Goal: Task Accomplishment & Management: Manage account settings

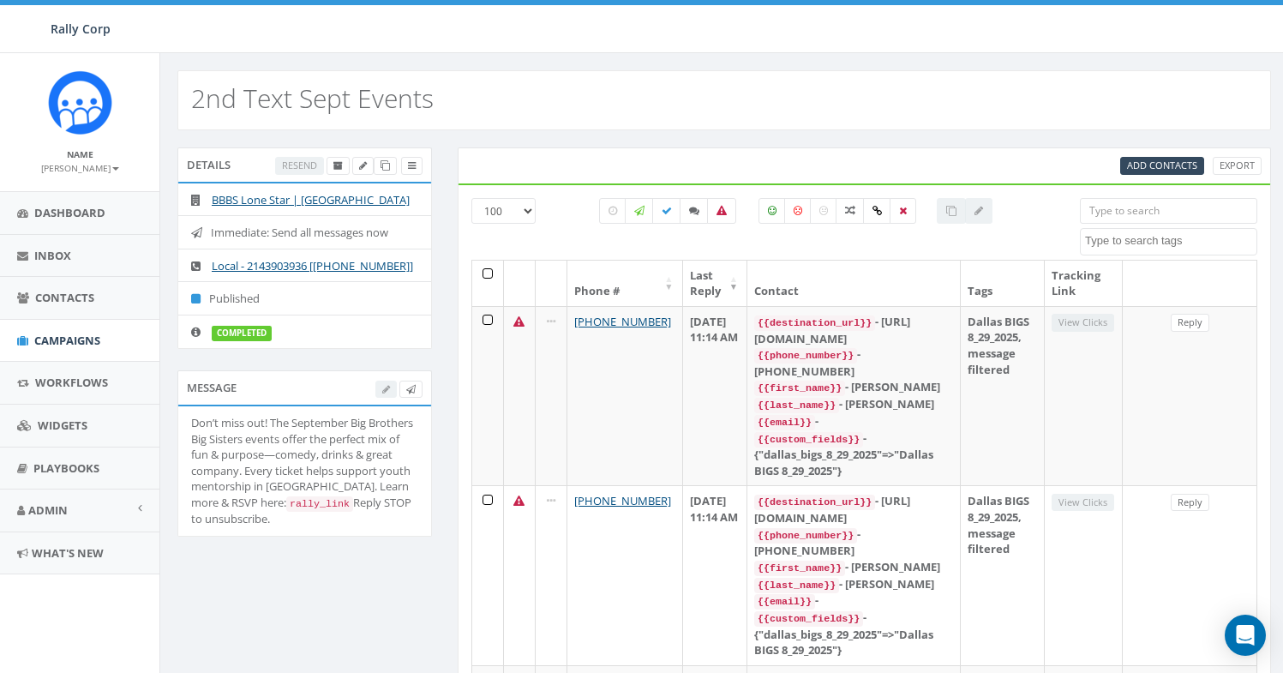
select select "100"
select select
click at [716, 217] on label at bounding box center [721, 211] width 29 height 26
checkbox input "true"
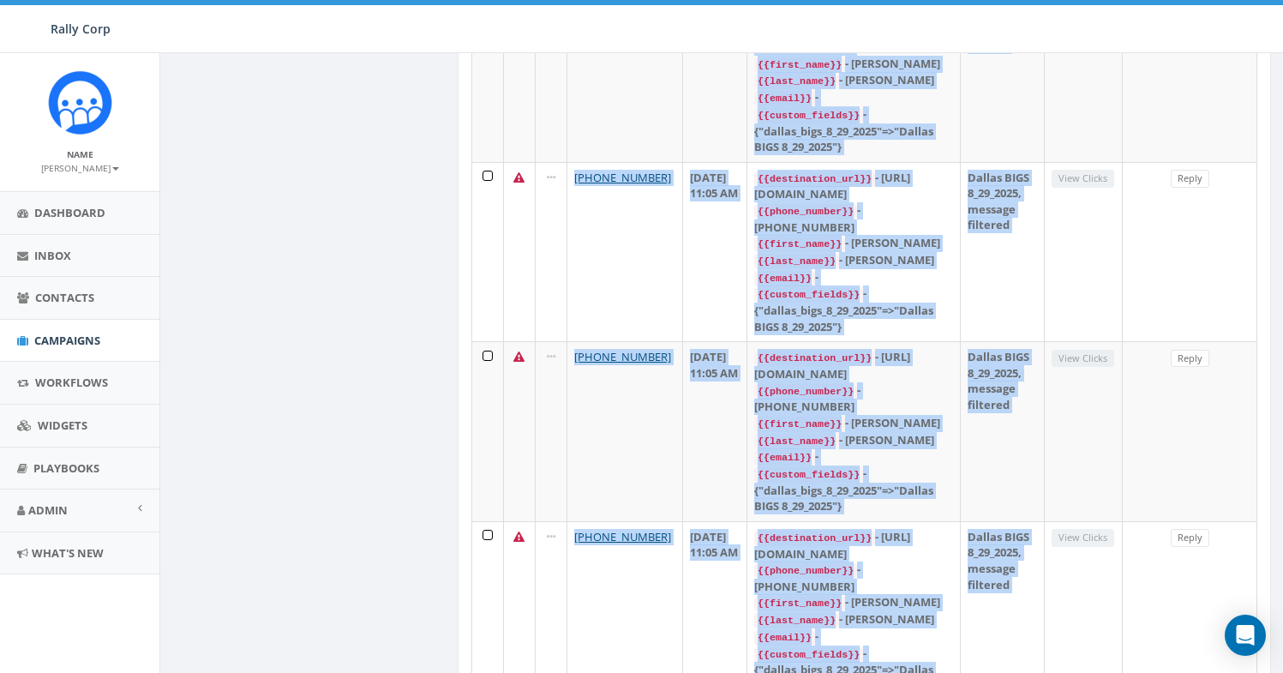
scroll to position [15595, 0]
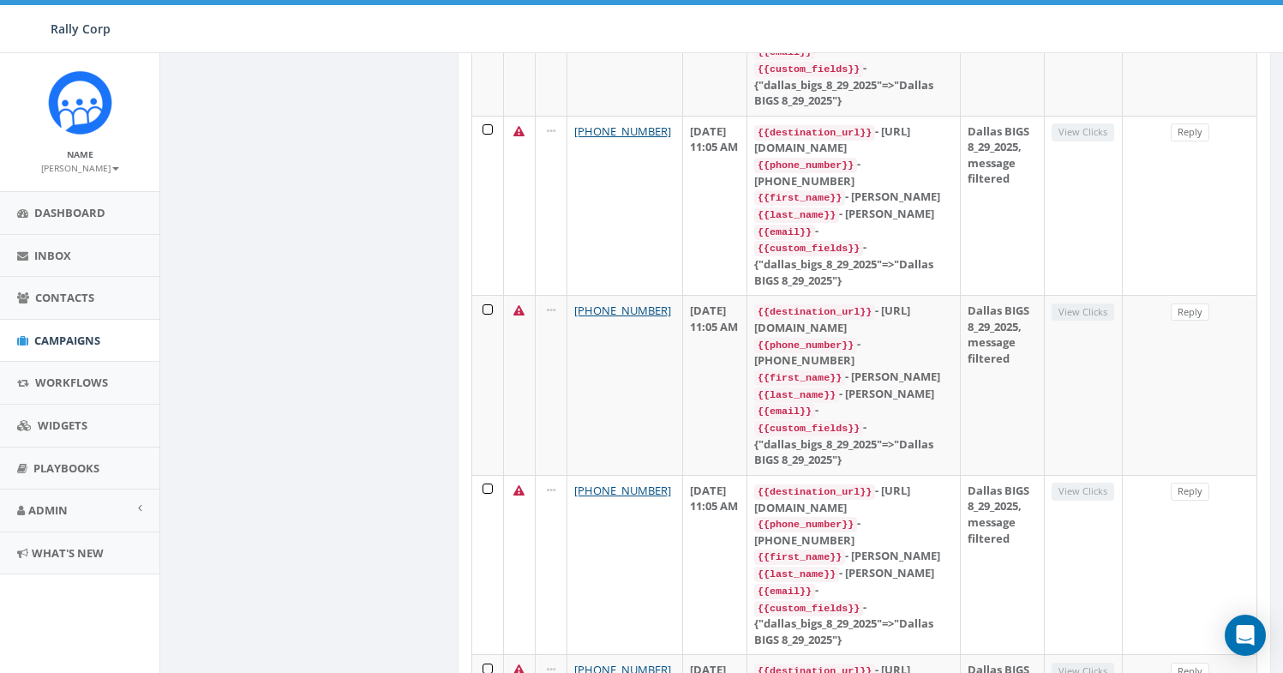
drag, startPoint x: 473, startPoint y: 278, endPoint x: 1160, endPoint y: 559, distance: 742.7
copy thead
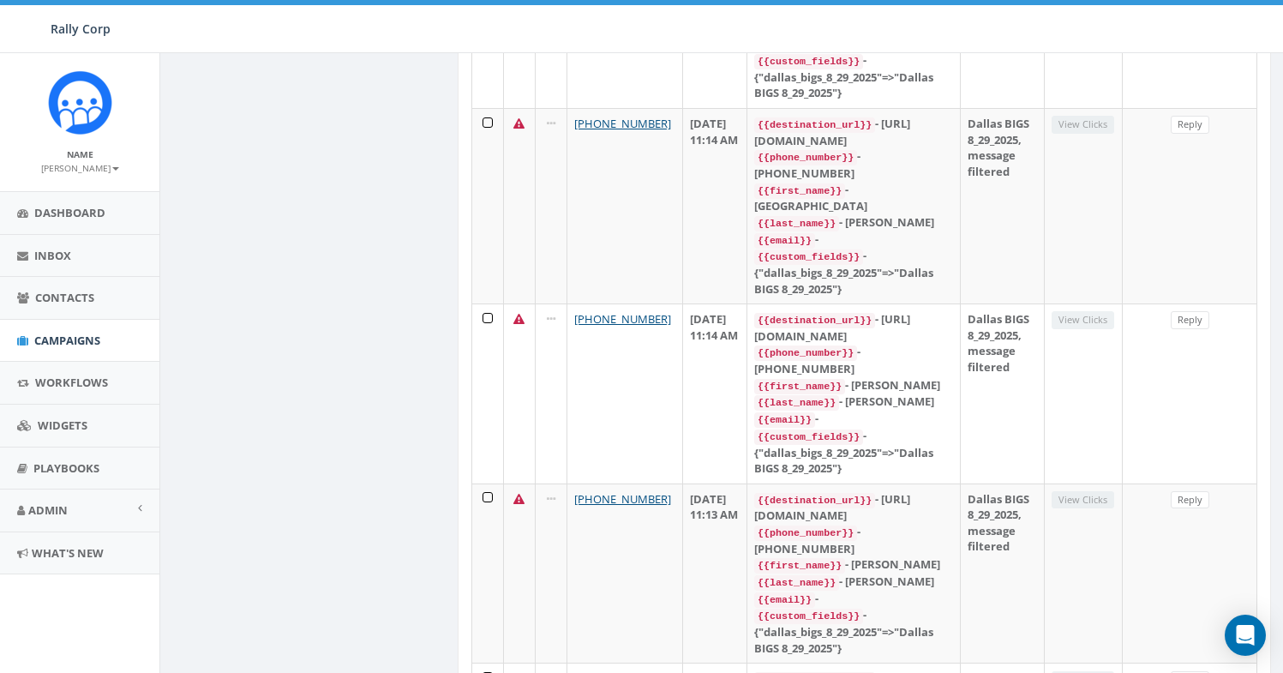
scroll to position [0, 0]
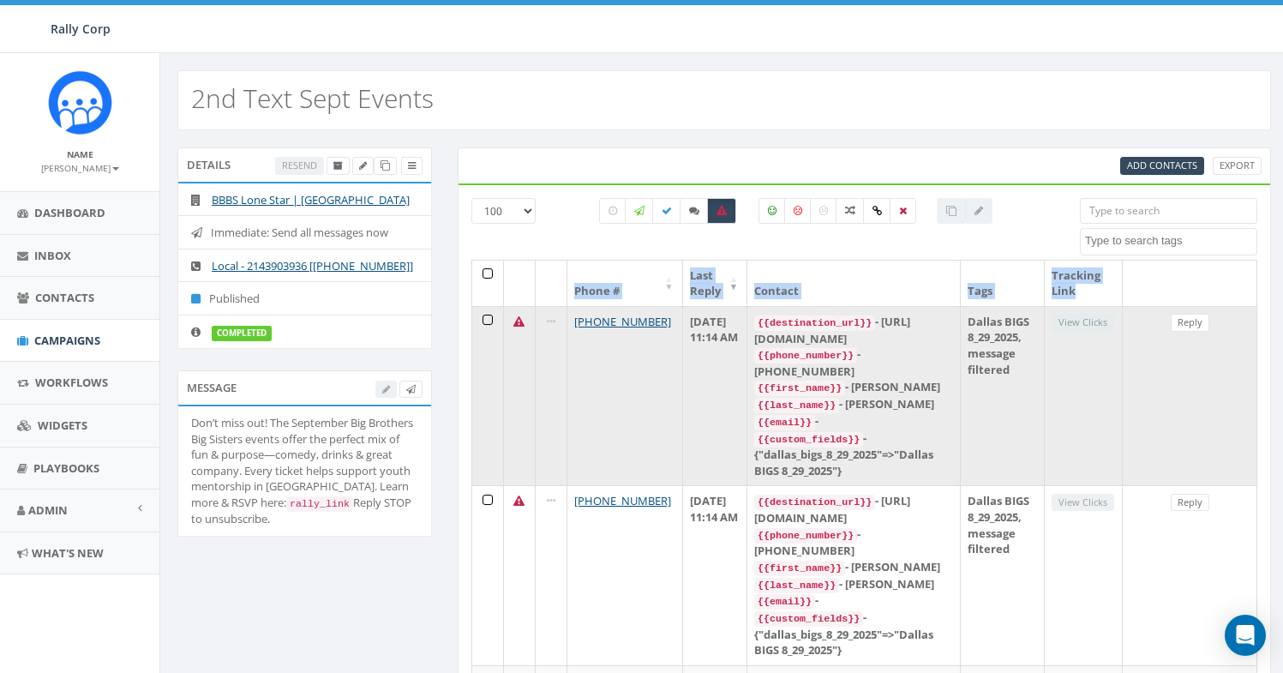
drag, startPoint x: 1235, startPoint y: 553, endPoint x: 480, endPoint y: 327, distance: 788.0
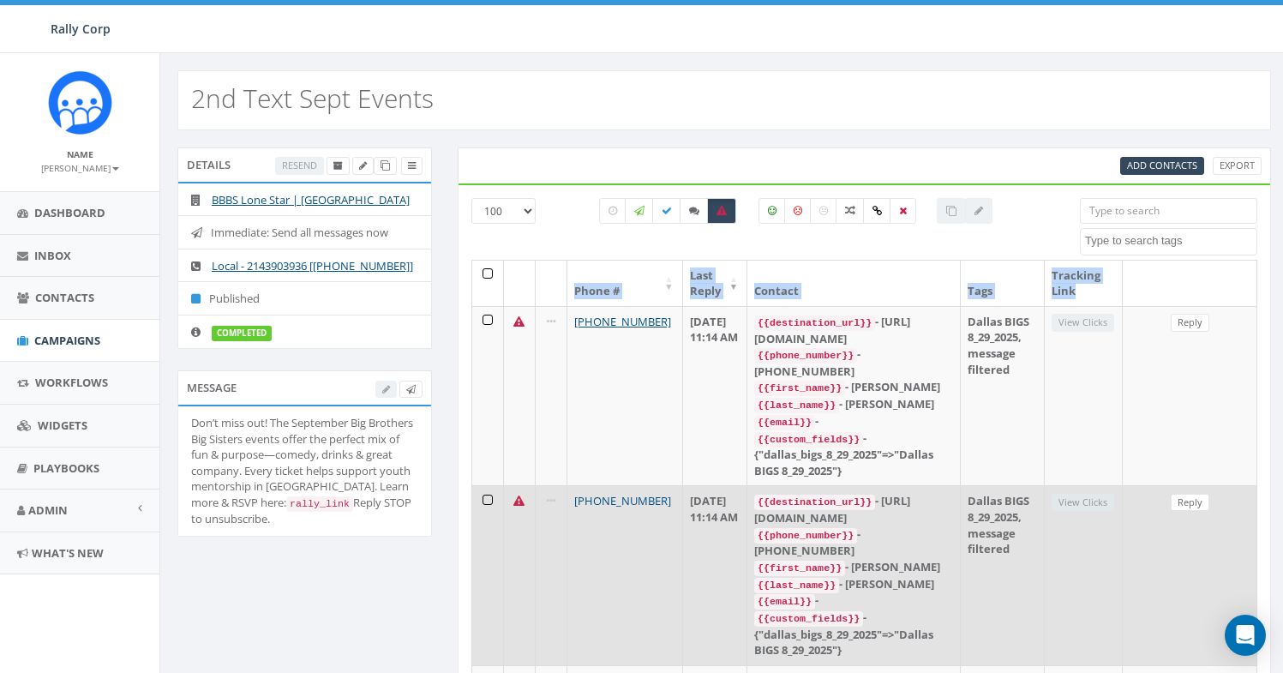
copy thead "Phone # Last Reply Contact Tags Tracking Link"
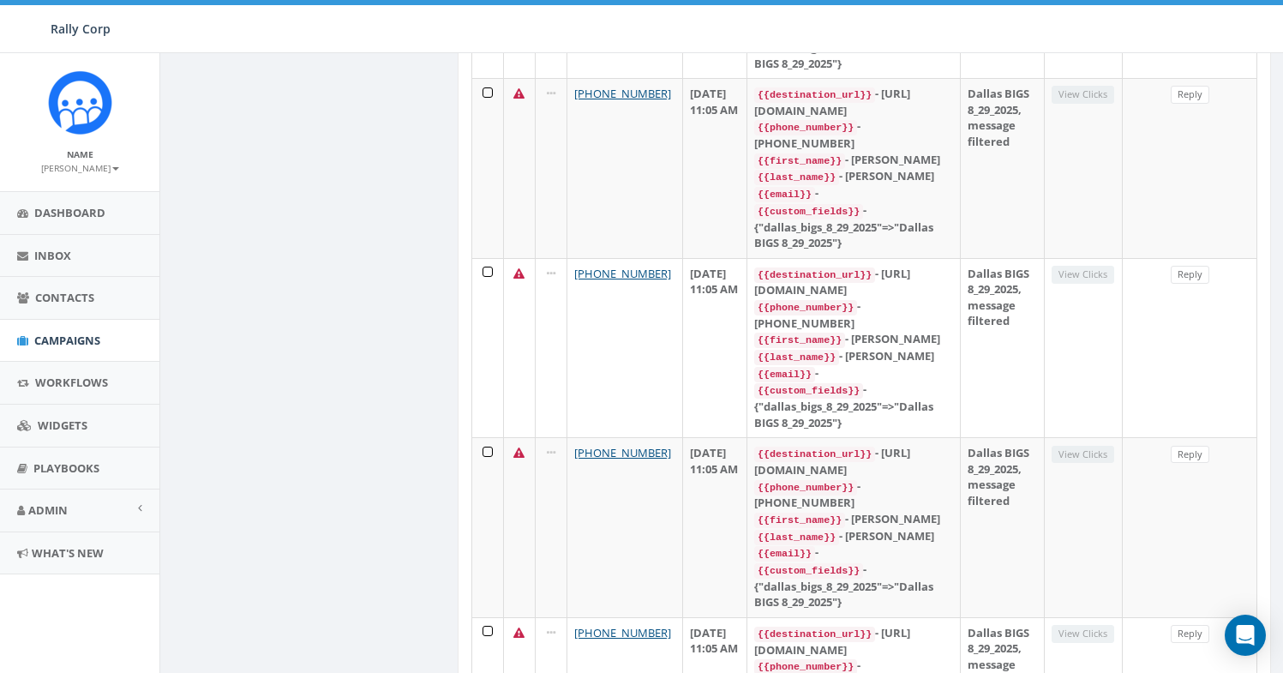
scroll to position [15595, 0]
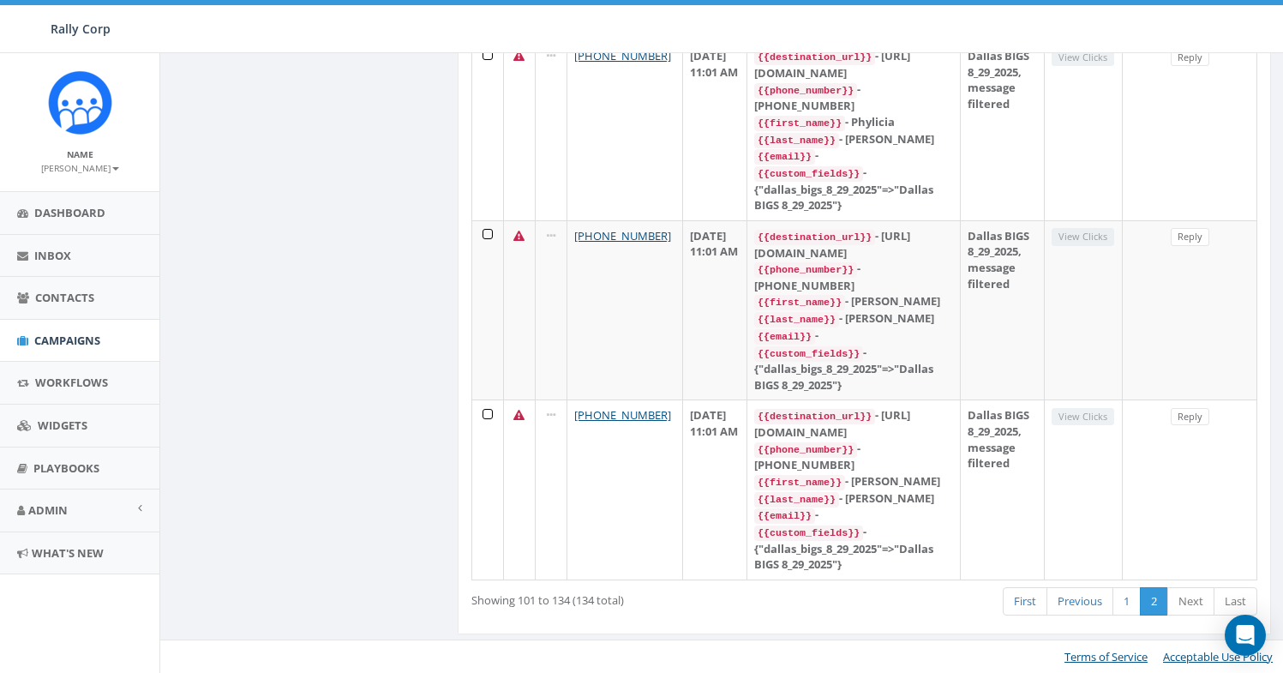
scroll to position [5117, 0]
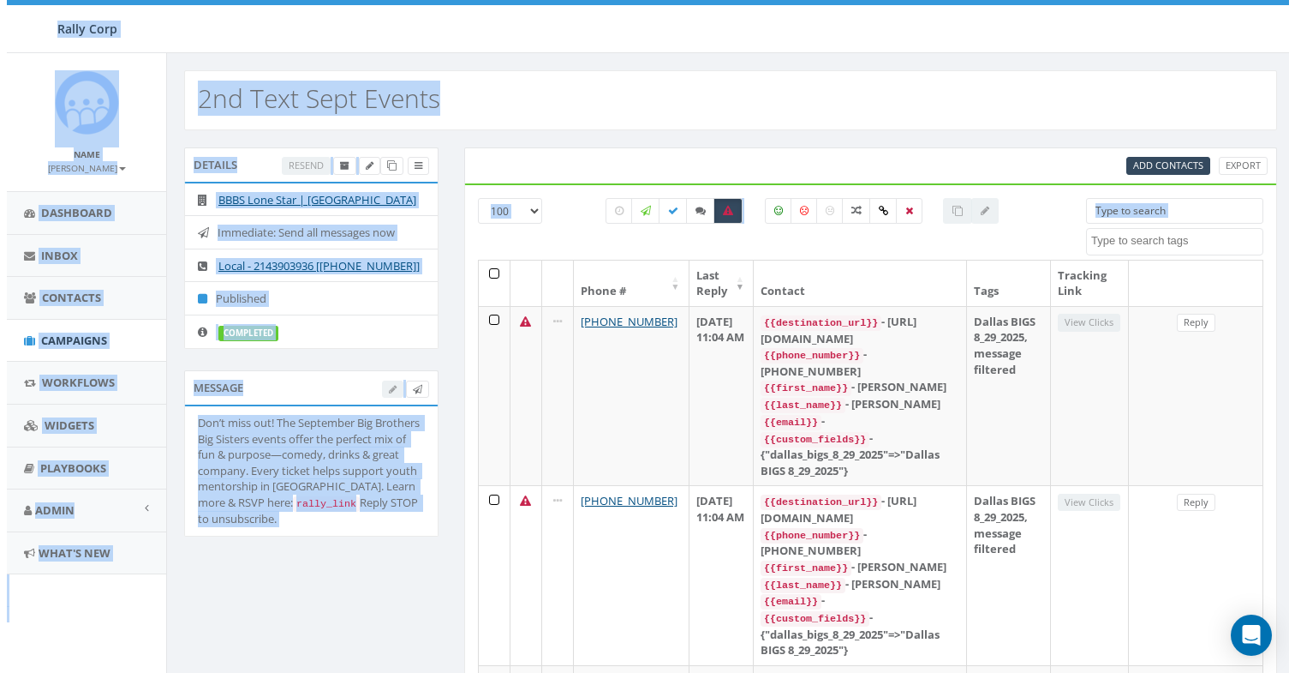
scroll to position [0, 0]
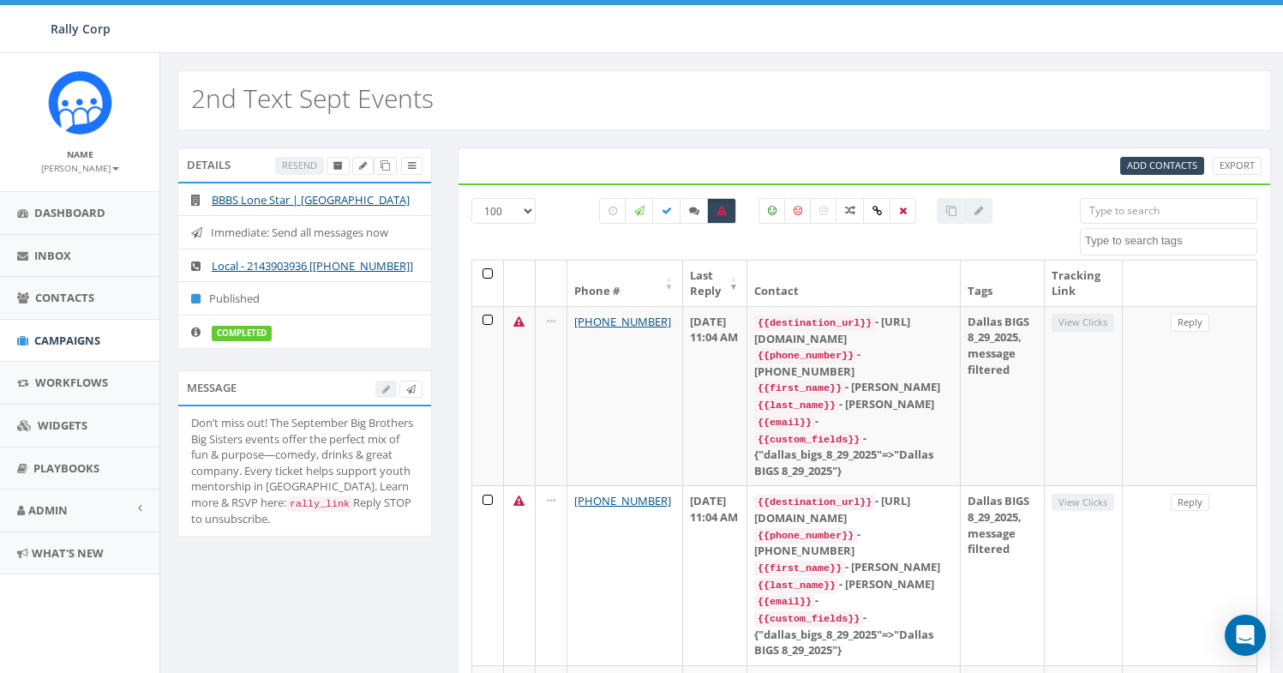
drag, startPoint x: 1232, startPoint y: 572, endPoint x: 465, endPoint y: 325, distance: 805.8
click at [1131, 213] on input "search" at bounding box center [1168, 211] width 177 height 26
paste input "15123516607"
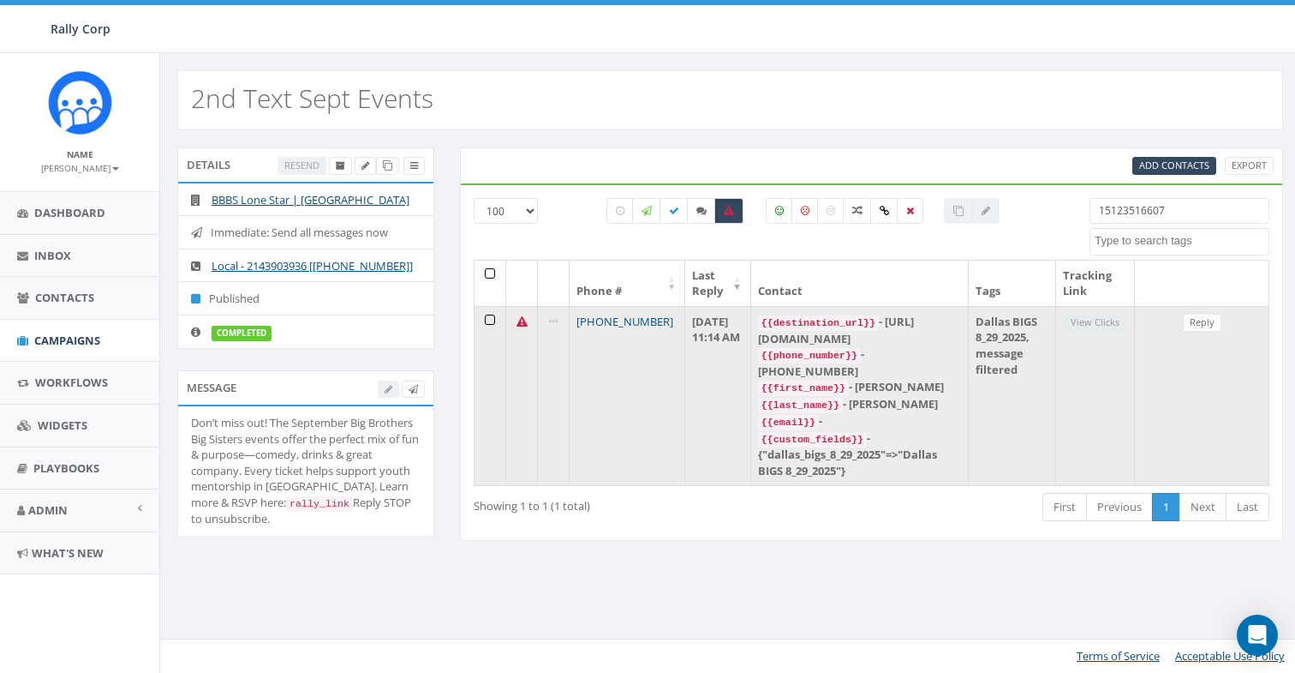
type input "15123516607"
click at [626, 325] on link "[PHONE_NUMBER]" at bounding box center [625, 321] width 97 height 15
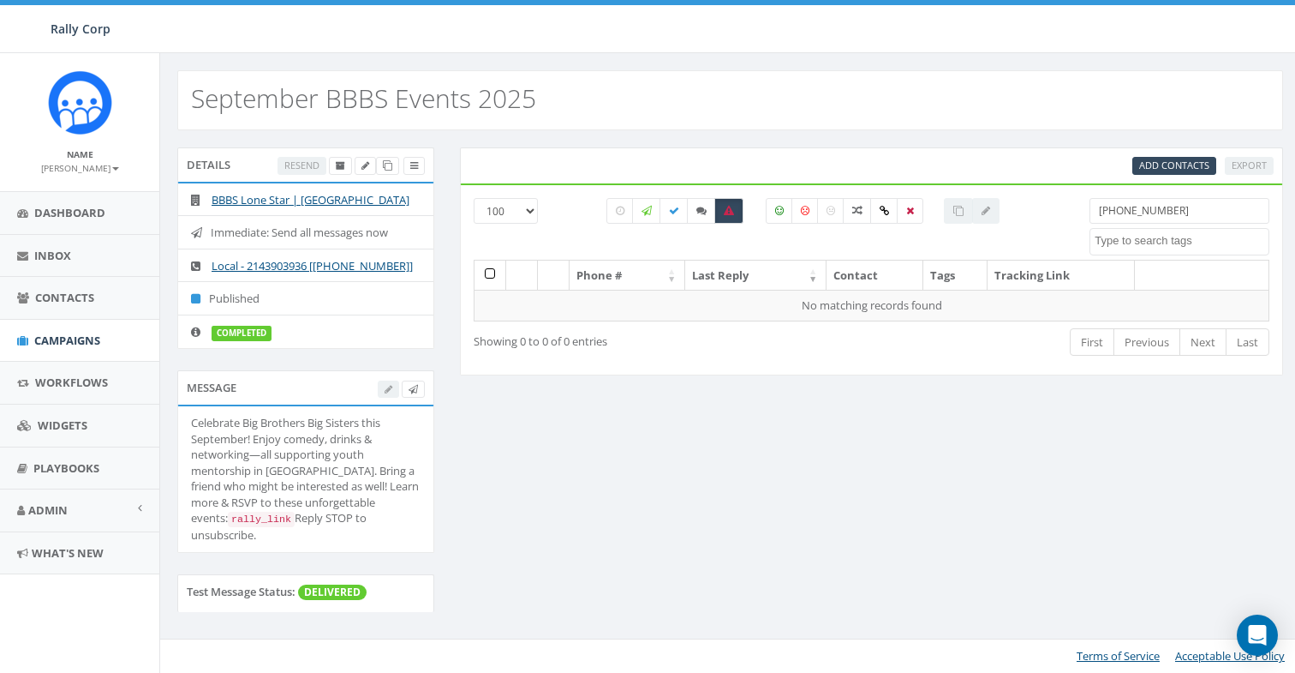
select select "100"
select select
click at [1097, 212] on input "[PHONE_NUMBER]" at bounding box center [1180, 211] width 180 height 26
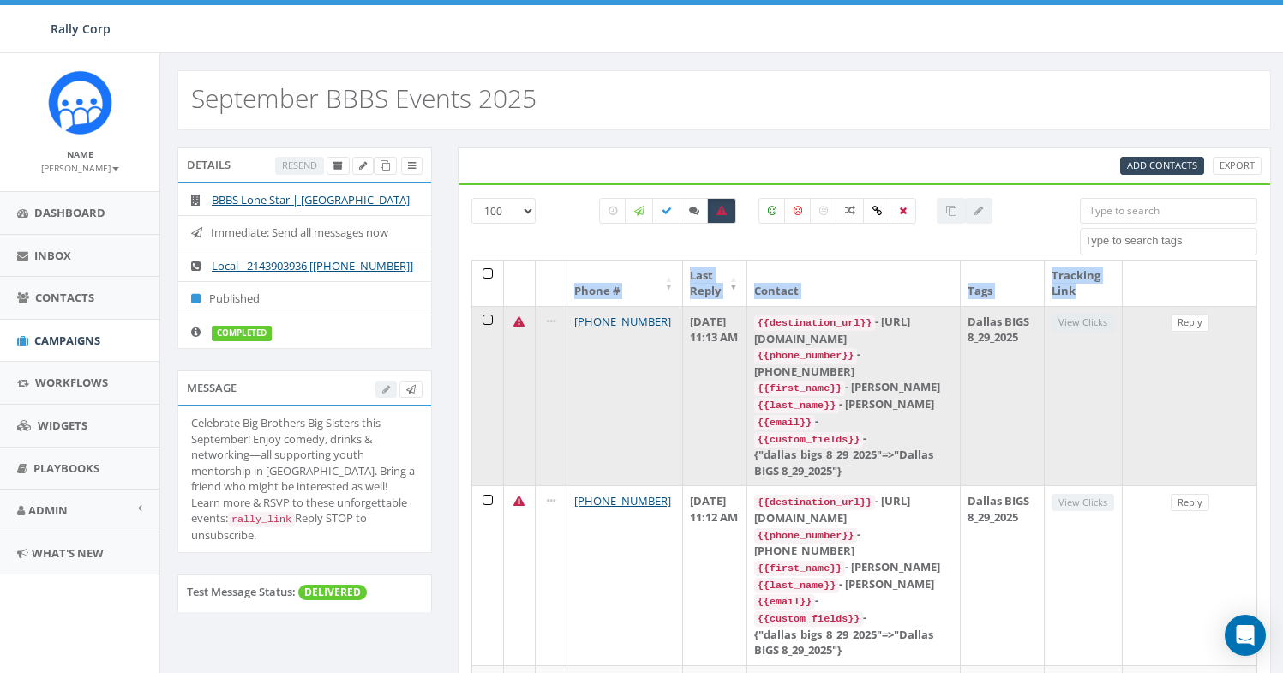
drag, startPoint x: 1213, startPoint y: 559, endPoint x: 494, endPoint y: 324, distance: 757.3
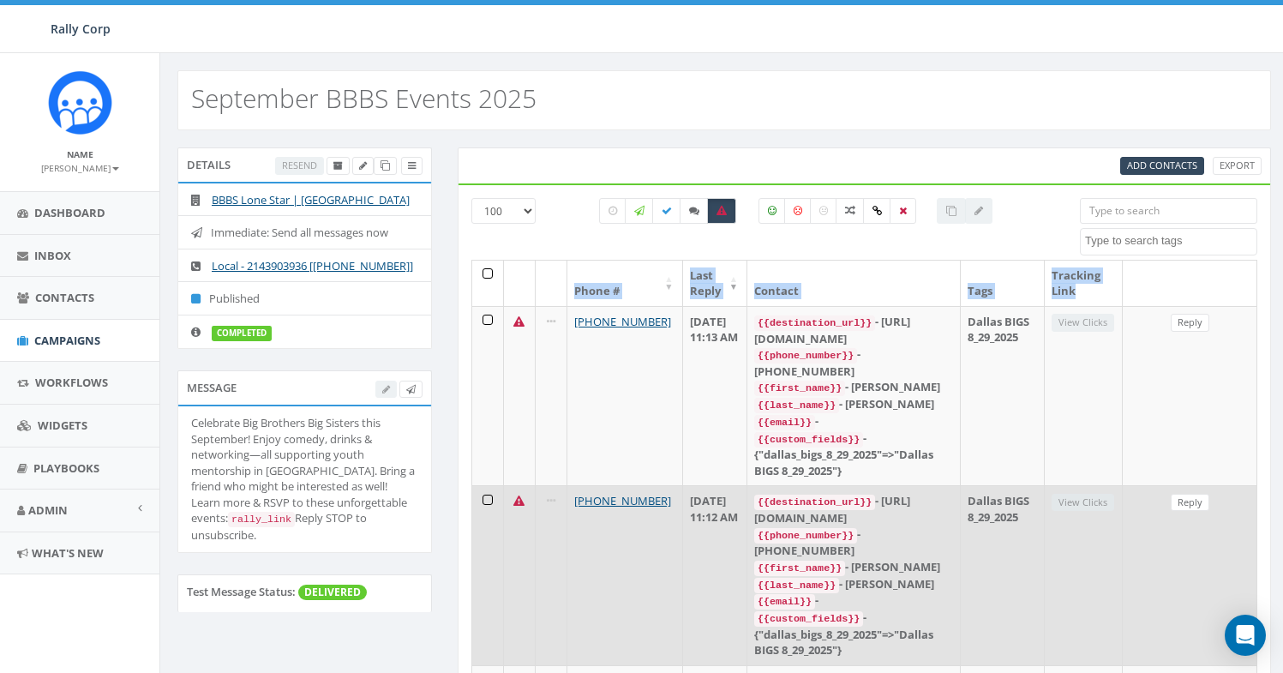
copy thead "Phone # Last Reply Contact Tags Tracking Link"
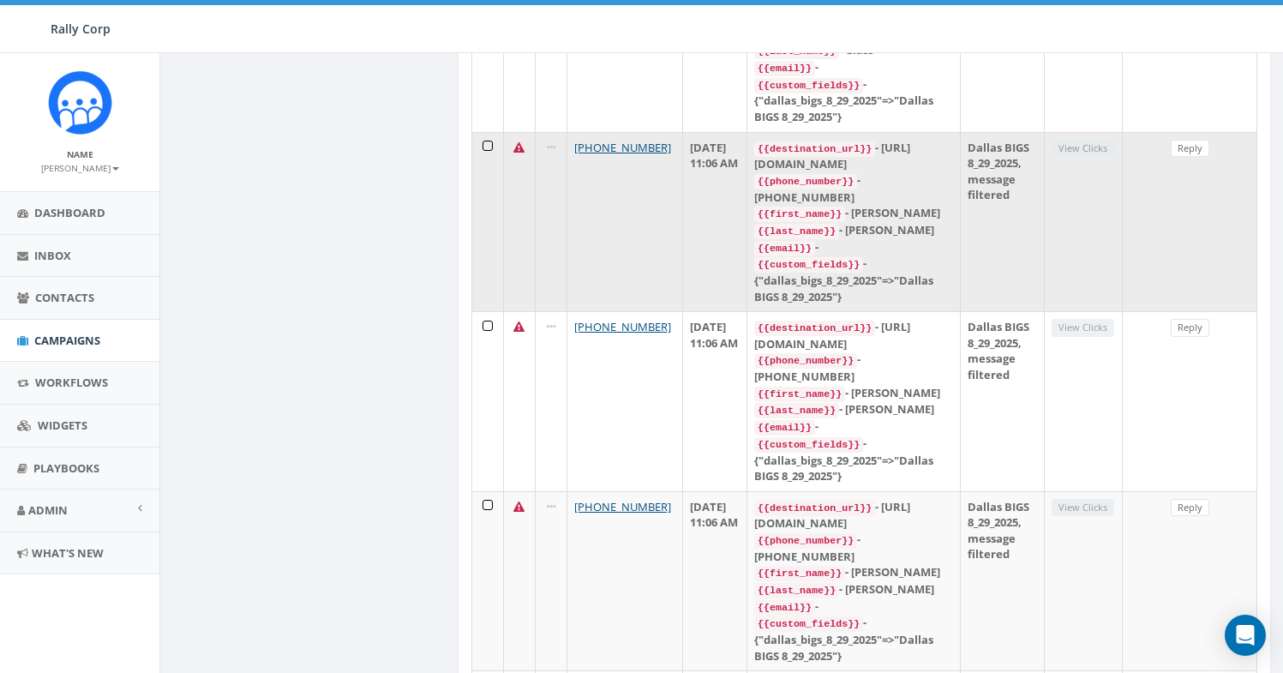
scroll to position [15579, 0]
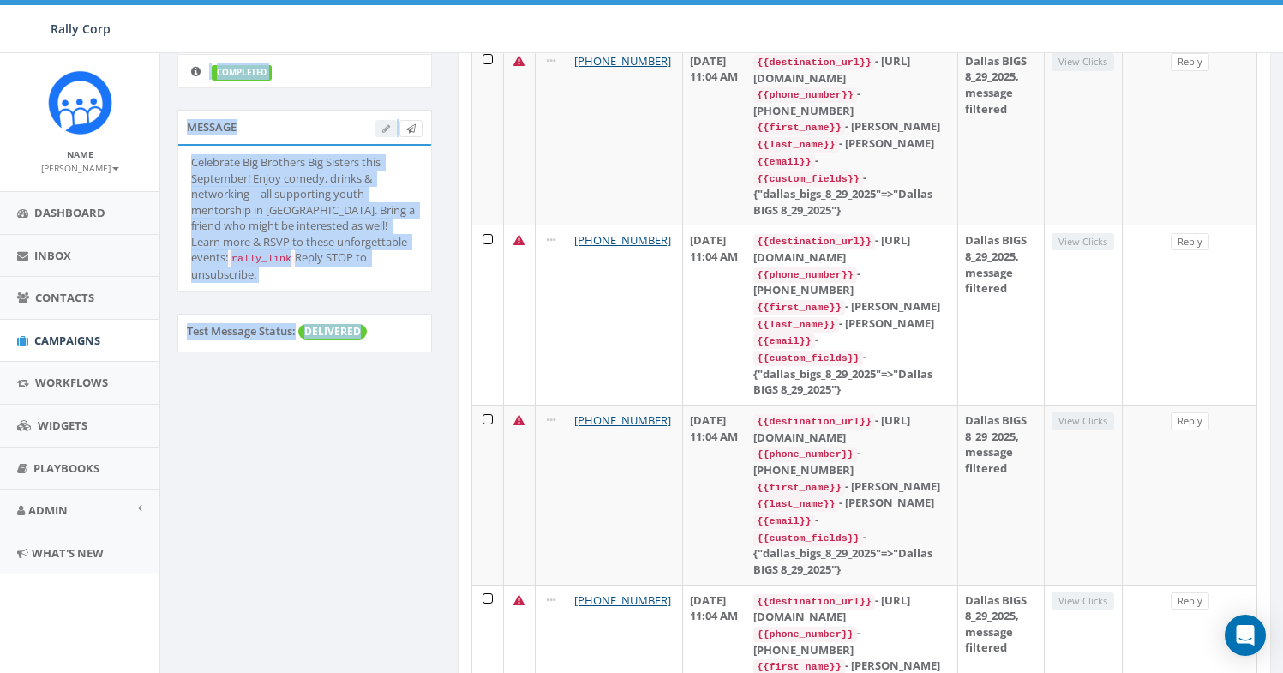
scroll to position [0, 0]
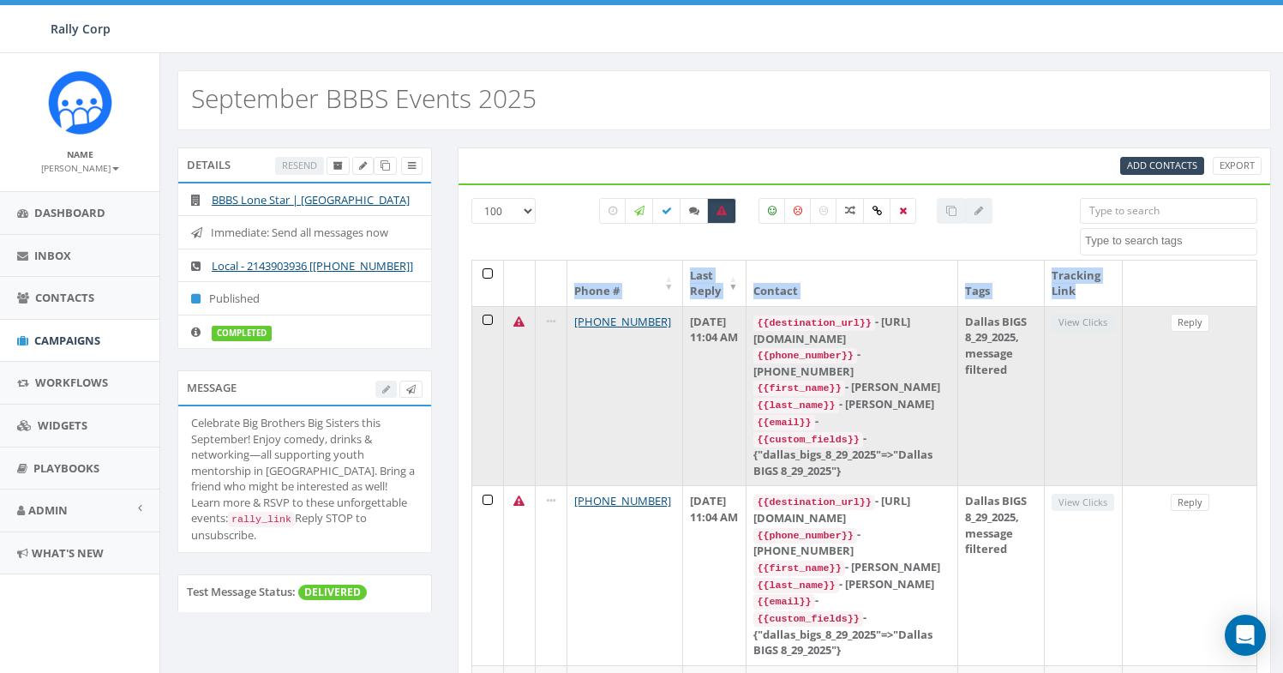
drag, startPoint x: 1200, startPoint y: 532, endPoint x: 495, endPoint y: 326, distance: 734.7
copy thead "Phone # Last Reply Contact Tags Tracking Link"
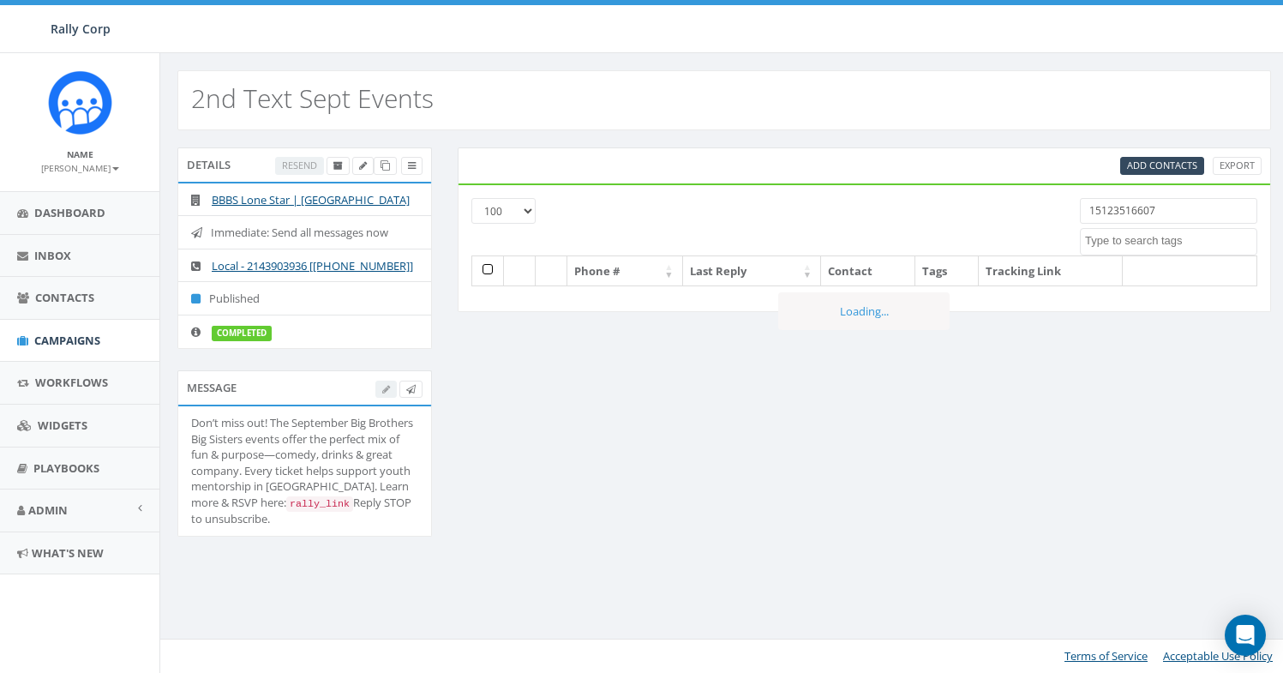
select select "100"
select select
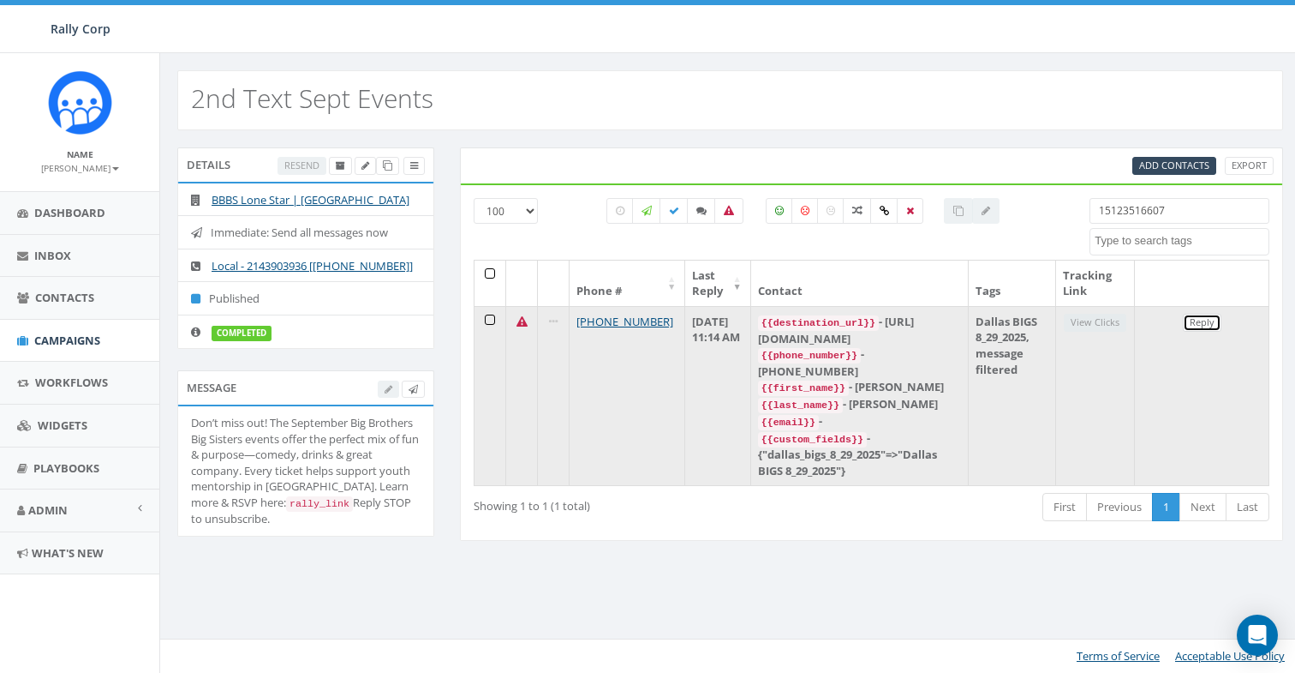
click at [1199, 328] on link "Reply" at bounding box center [1202, 323] width 39 height 18
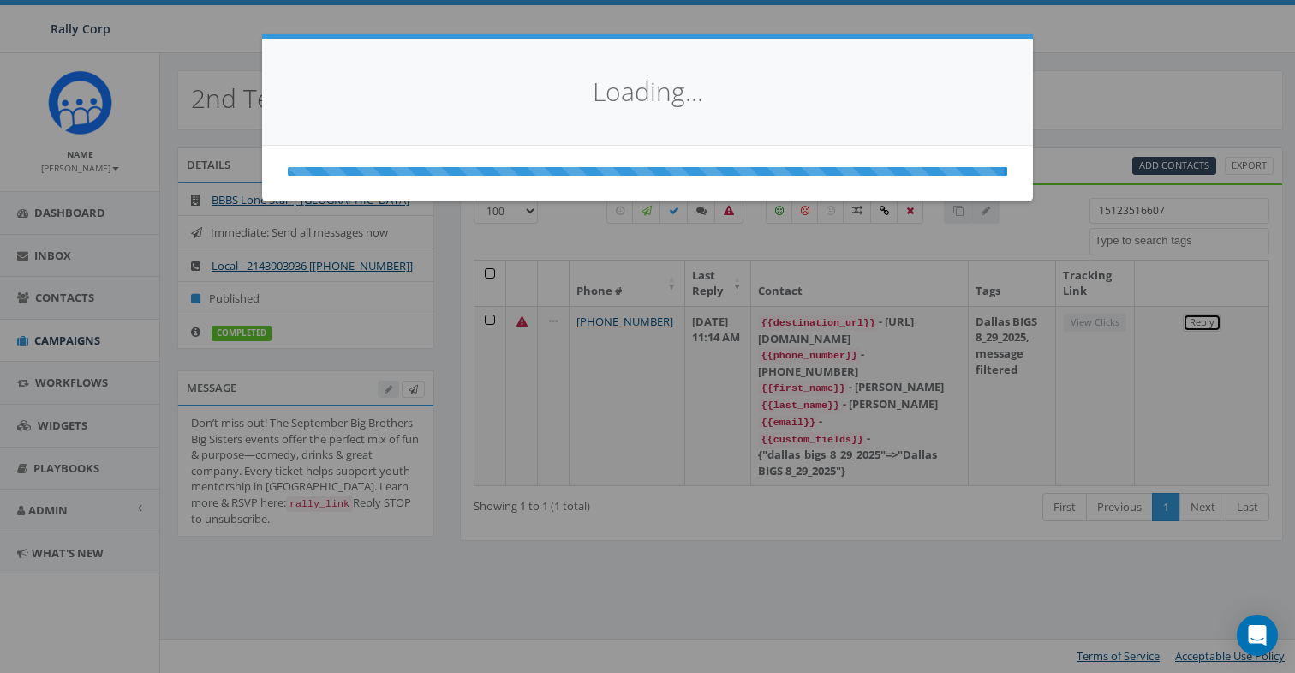
select select
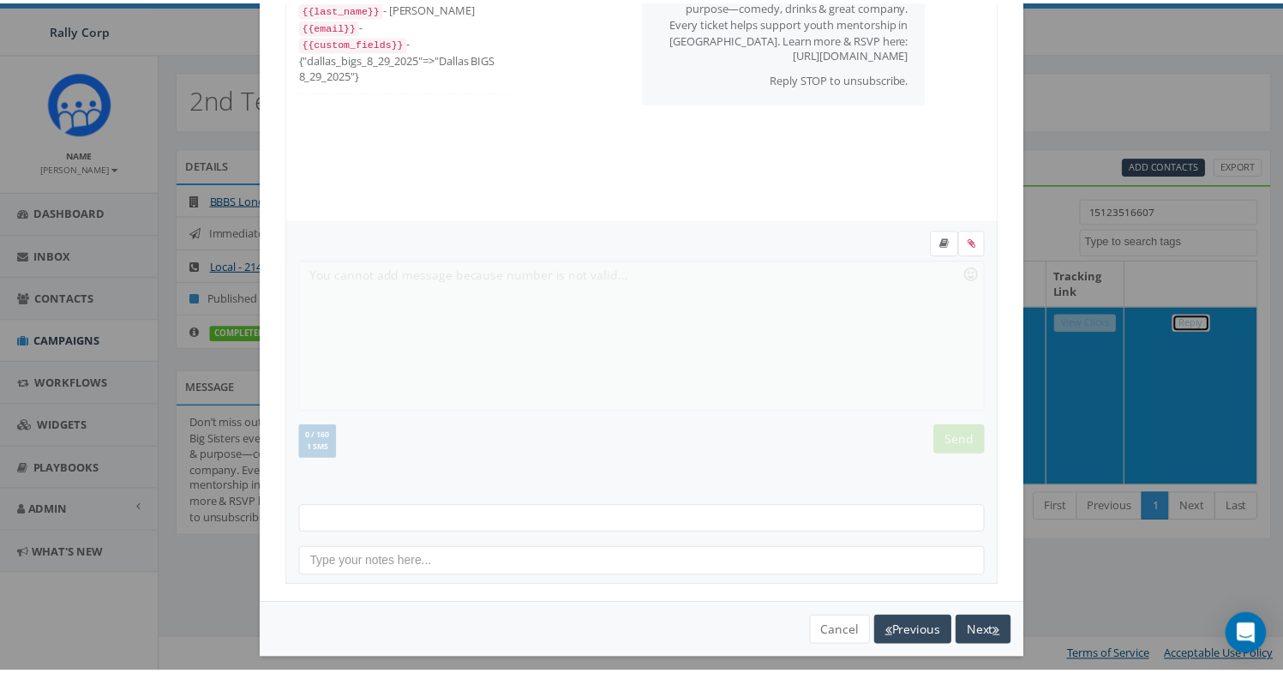
scroll to position [186, 0]
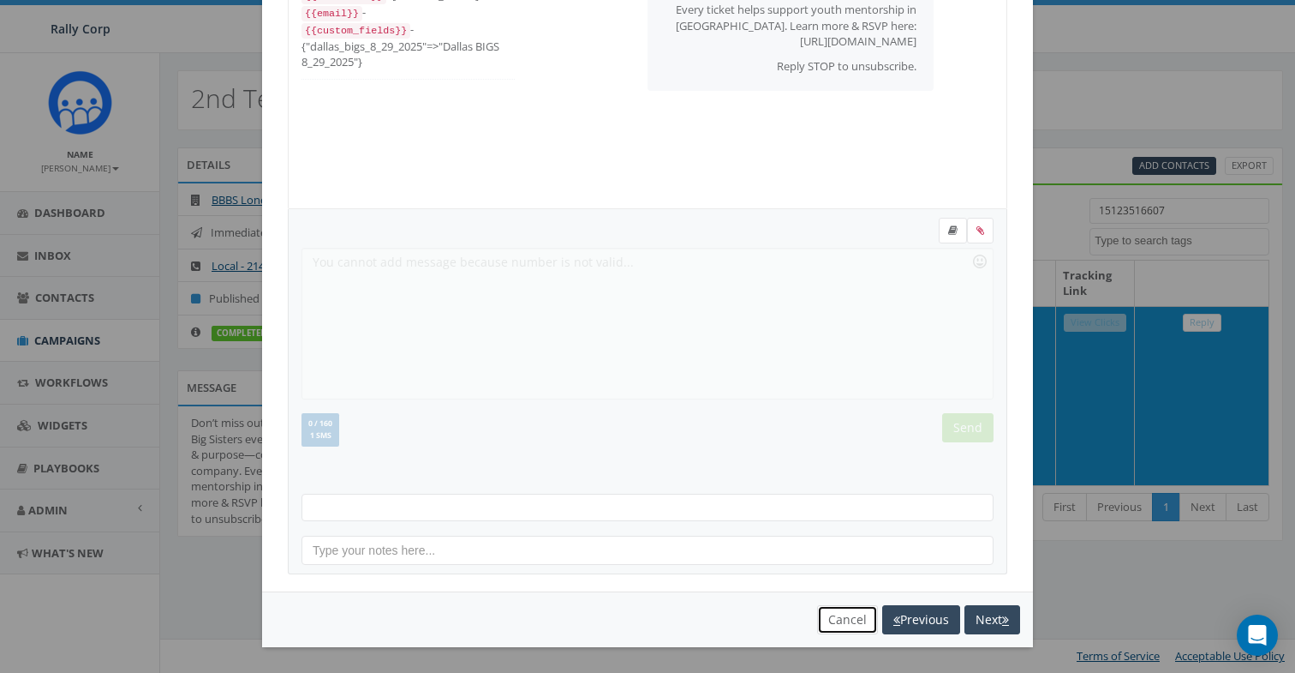
click at [818, 626] on button "Cancel" at bounding box center [847, 619] width 61 height 29
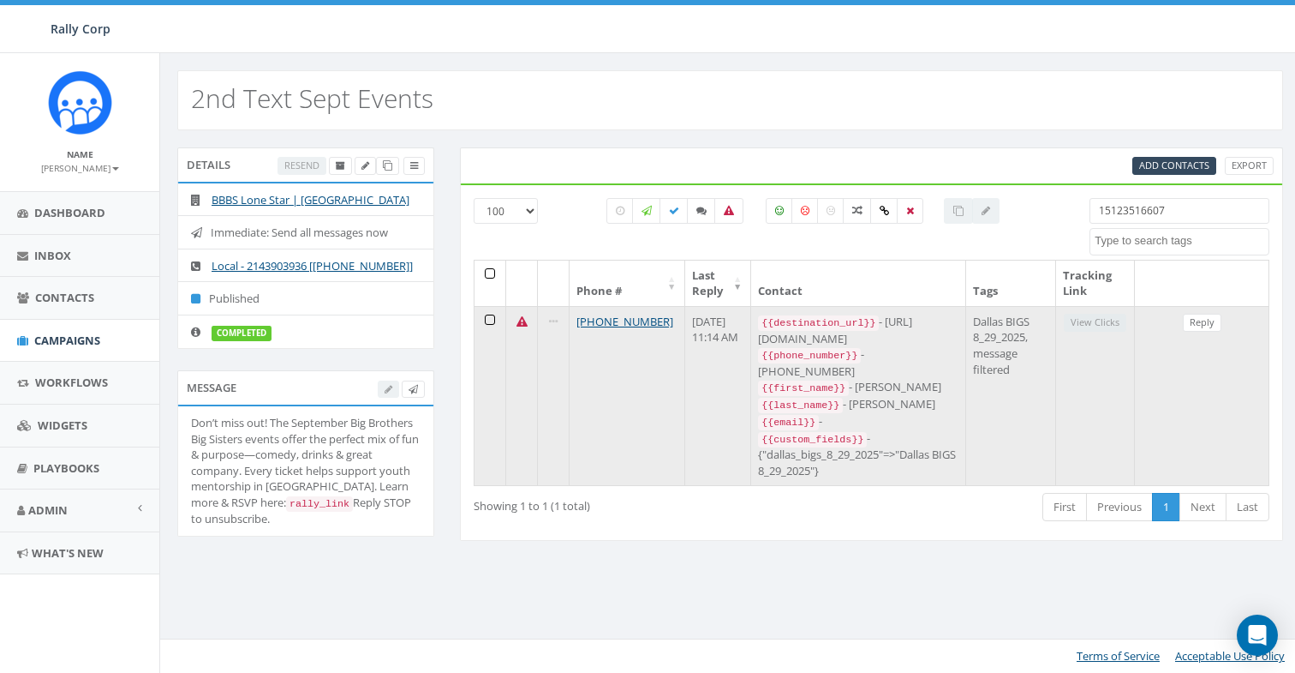
drag, startPoint x: 667, startPoint y: 325, endPoint x: 568, endPoint y: 318, distance: 99.6
click at [568, 318] on tr "+1 512-351-6607 September 02, 2025 11:14 AM {{destination_url}} - https://rally…" at bounding box center [872, 396] width 795 height 180
copy tr "[PHONE_NUMBER]"
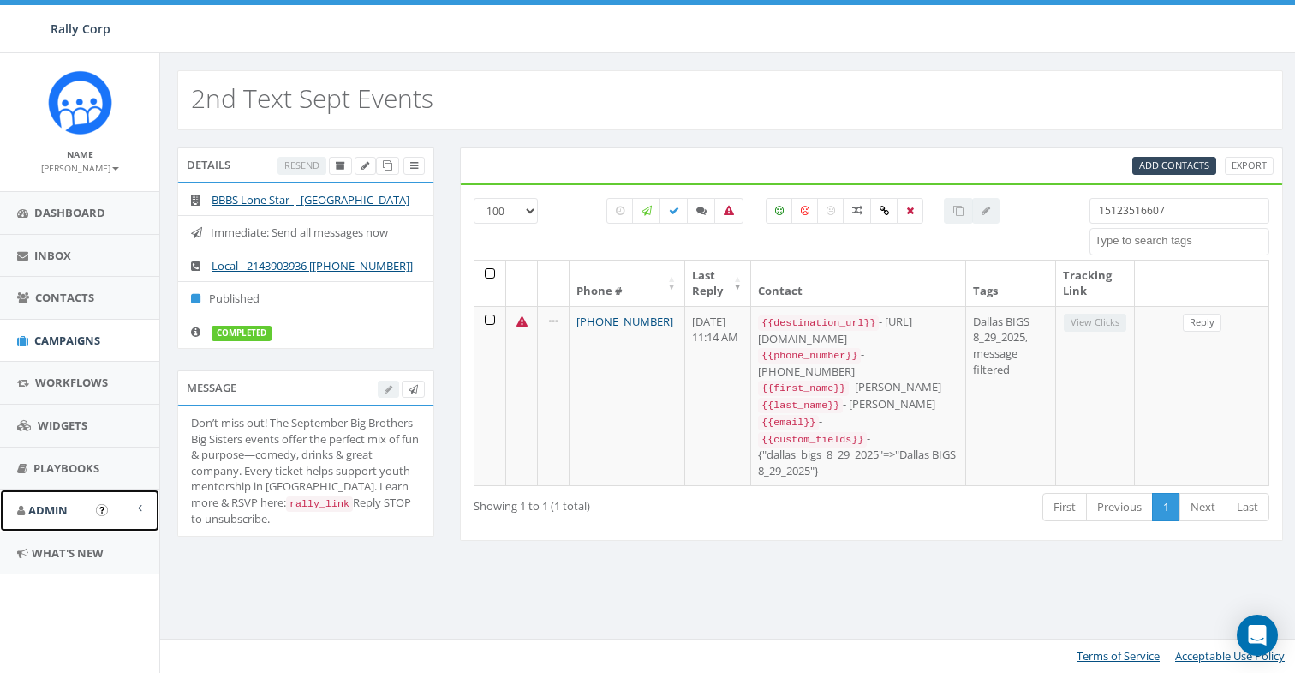
click at [77, 524] on link "Admin" at bounding box center [79, 510] width 159 height 42
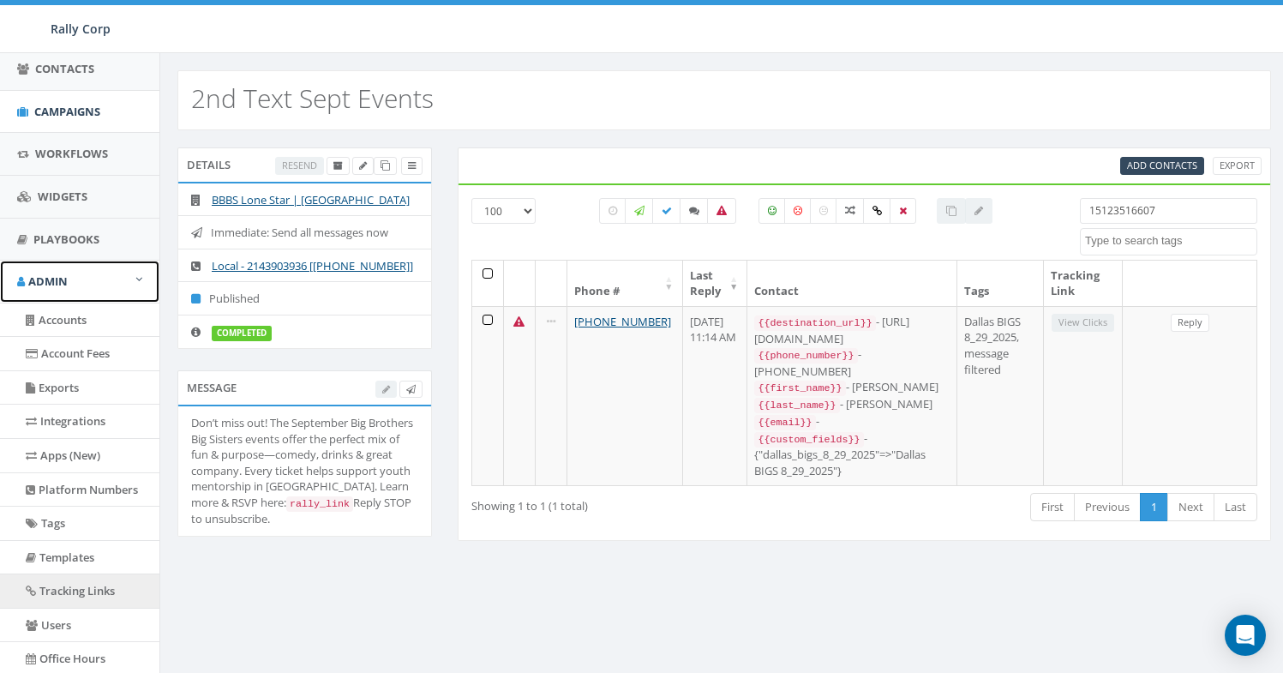
scroll to position [357, 0]
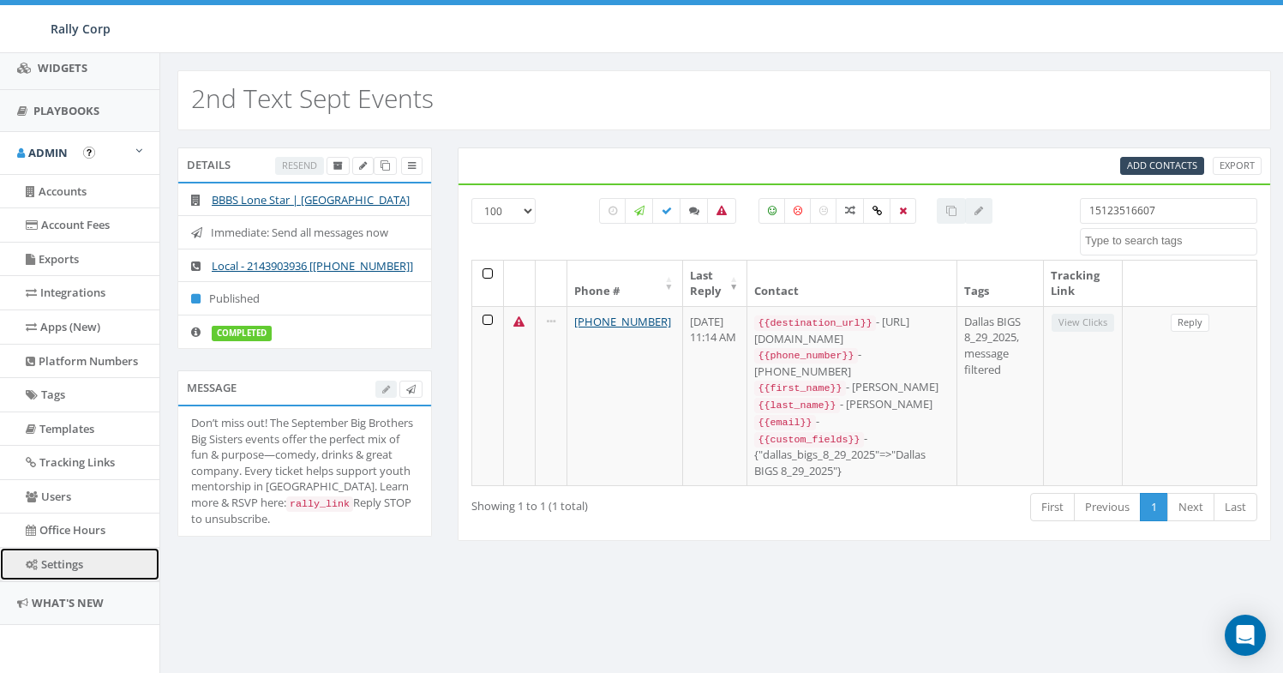
click at [87, 559] on link "Settings" at bounding box center [79, 563] width 159 height 33
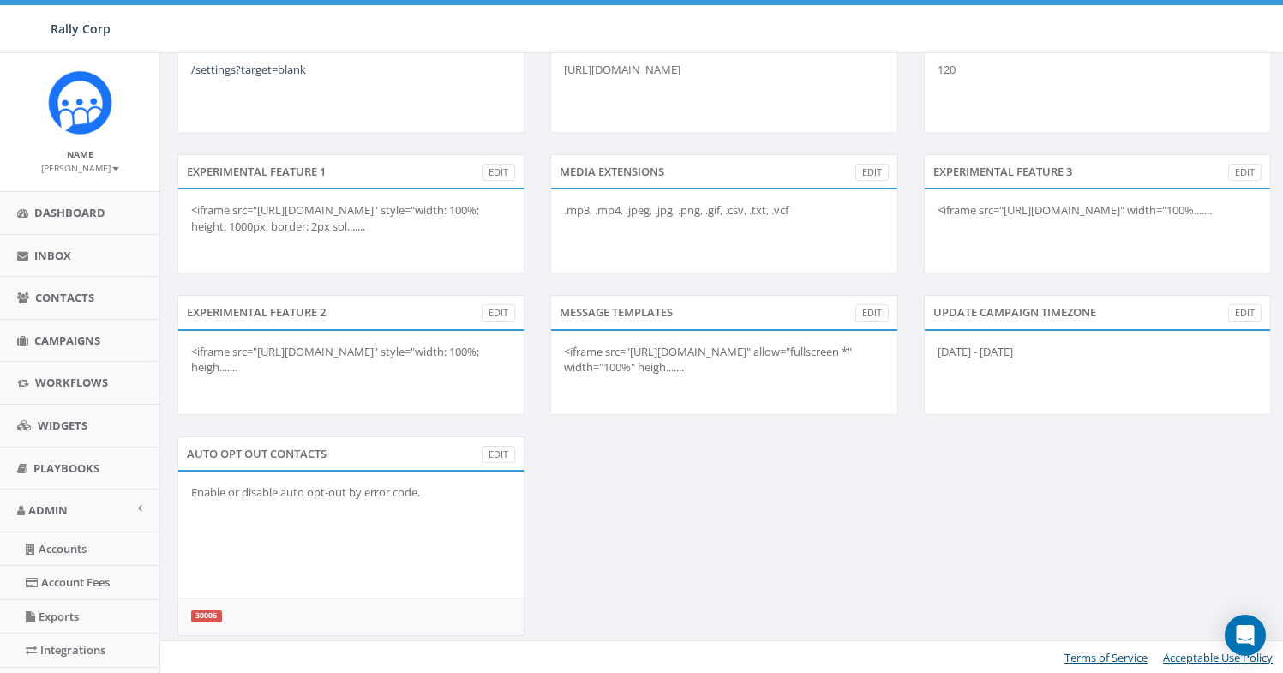
scroll to position [774, 0]
click at [632, 554] on div "AUTO OPT OUT CONTACTS Edit Enable or disable auto opt-out by error code. 30006" at bounding box center [724, 546] width 1119 height 221
